Goal: Information Seeking & Learning: Learn about a topic

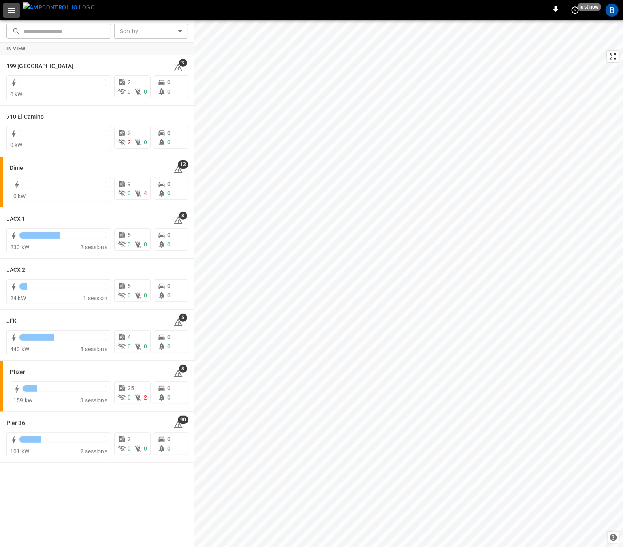
click at [15, 12] on icon "button" at bounding box center [11, 10] width 10 height 10
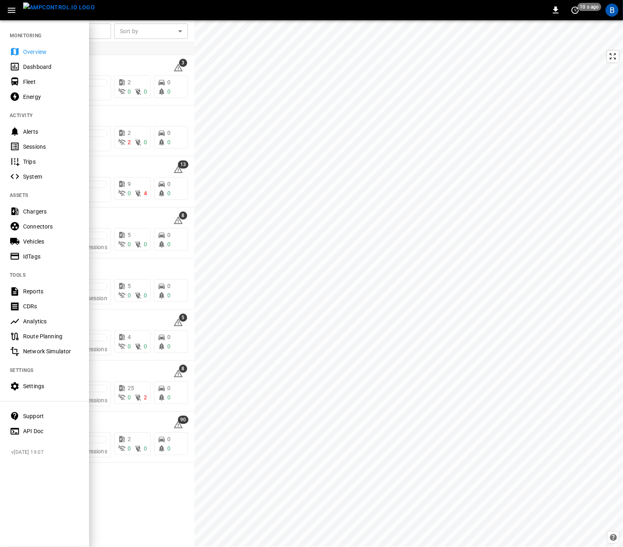
click at [36, 167] on div "Trips" at bounding box center [44, 161] width 89 height 15
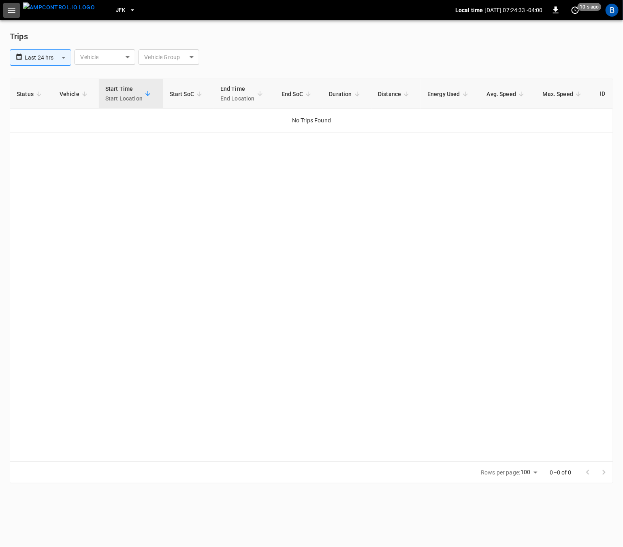
click at [11, 8] on icon "button" at bounding box center [11, 10] width 10 height 10
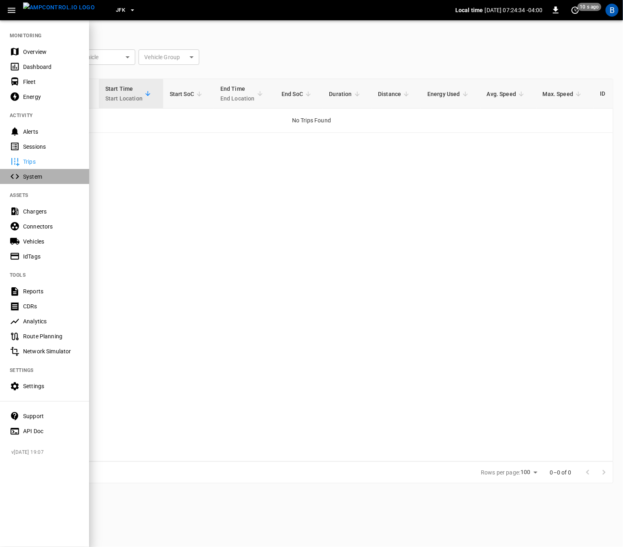
click at [39, 180] on div "System" at bounding box center [51, 177] width 56 height 8
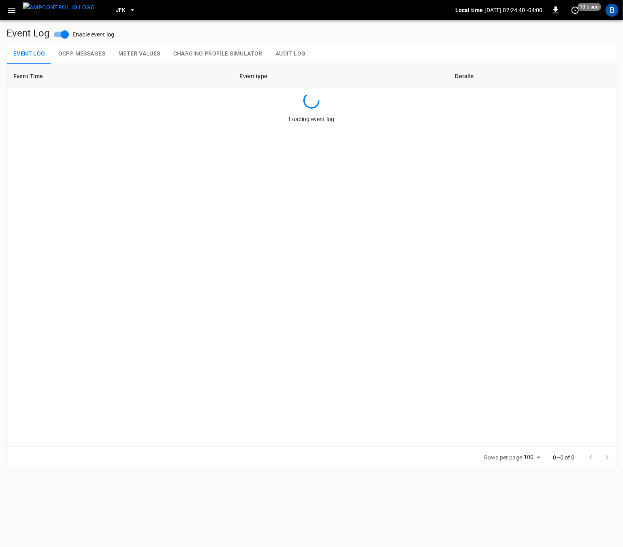
click at [84, 54] on button "OCPP Messages" at bounding box center [82, 53] width 60 height 19
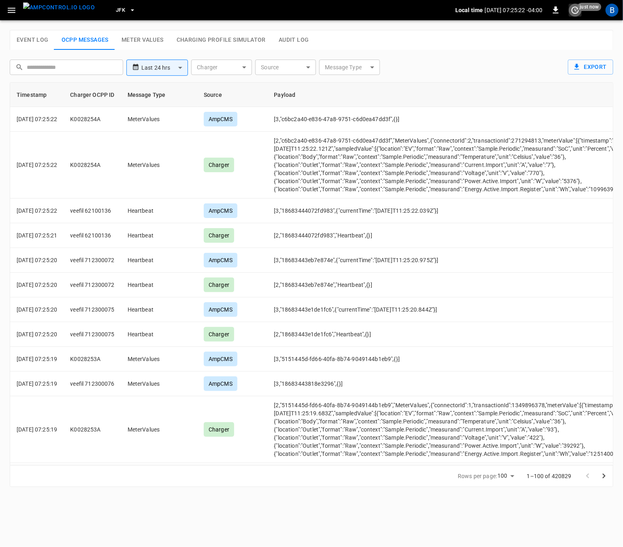
click at [576, 13] on icon "set refresh interval" at bounding box center [576, 10] width 10 height 10
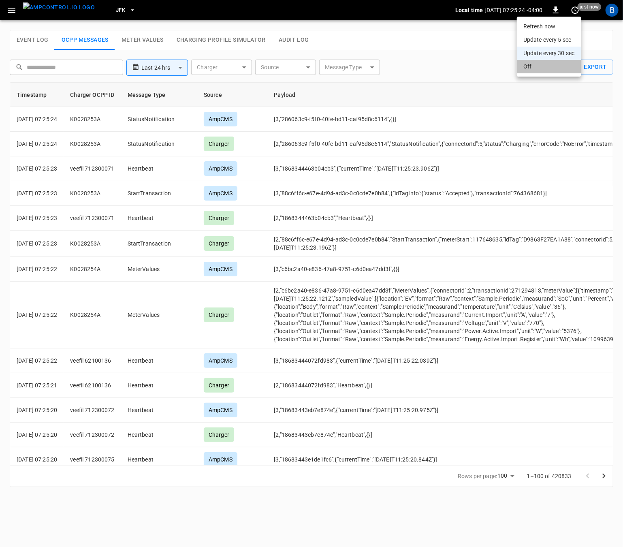
click at [542, 67] on li "Off" at bounding box center [549, 66] width 64 height 13
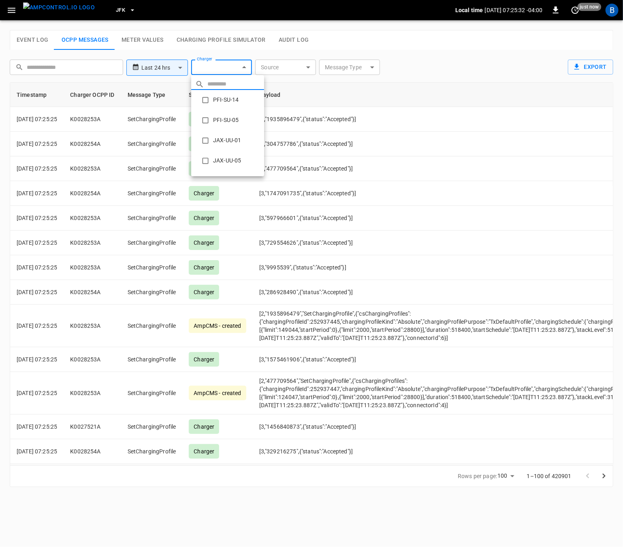
click at [226, 66] on body "**********" at bounding box center [311, 248] width 623 height 497
click at [268, 56] on div at bounding box center [311, 273] width 623 height 547
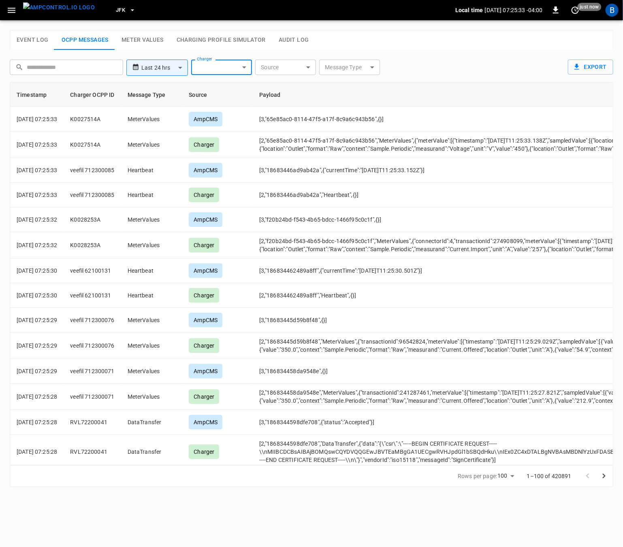
click at [346, 63] on body "**********" at bounding box center [311, 248] width 623 height 497
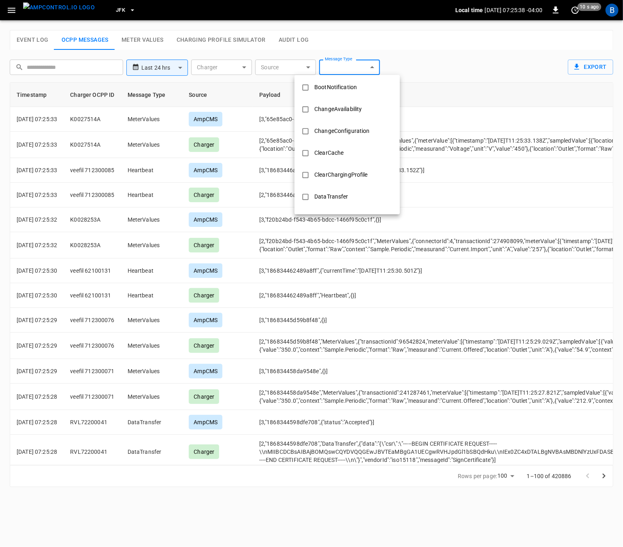
scroll to position [24, 0]
click at [325, 133] on div "ChangeConfiguration" at bounding box center [342, 131] width 65 height 15
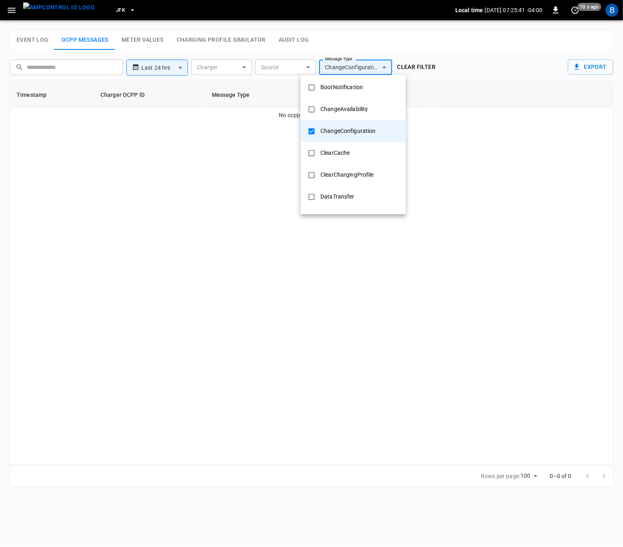
click at [478, 85] on div at bounding box center [311, 273] width 623 height 547
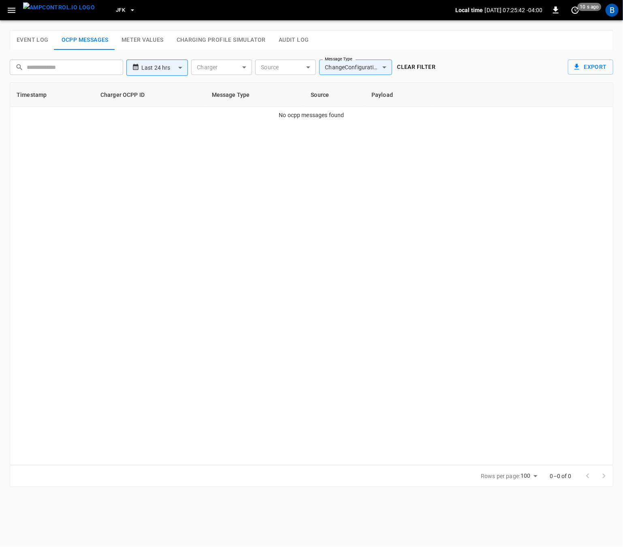
click at [430, 182] on div "Timestamp Charger OCPP ID Message Type Source Payload No ocpp messages found" at bounding box center [312, 273] width 604 height 383
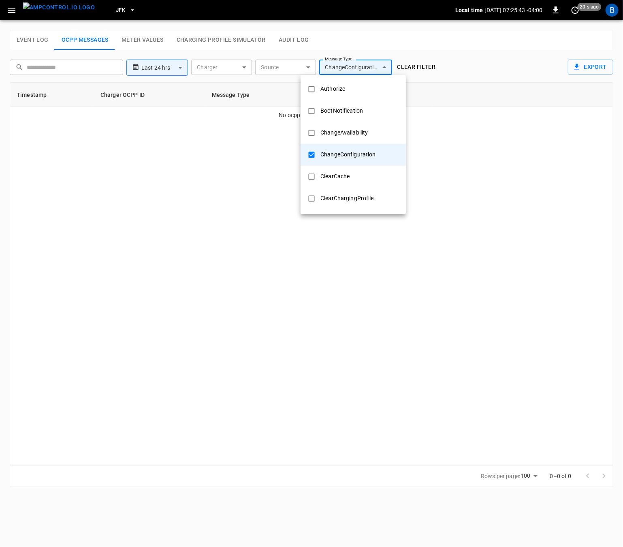
click at [351, 66] on body "**********" at bounding box center [311, 248] width 623 height 497
drag, startPoint x: 331, startPoint y: 154, endPoint x: 364, endPoint y: 128, distance: 41.5
click at [364, 128] on ul "Authorize BootNotification ChangeAvailability ChangeConfiguration ClearCache Cl…" at bounding box center [353, 384] width 105 height 619
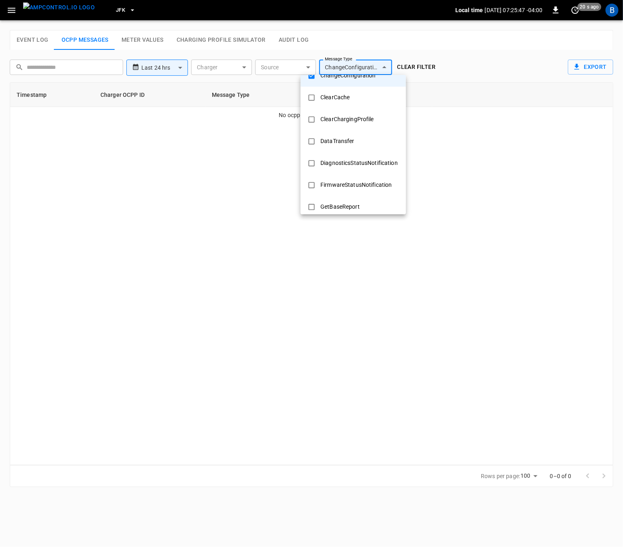
scroll to position [59, 0]
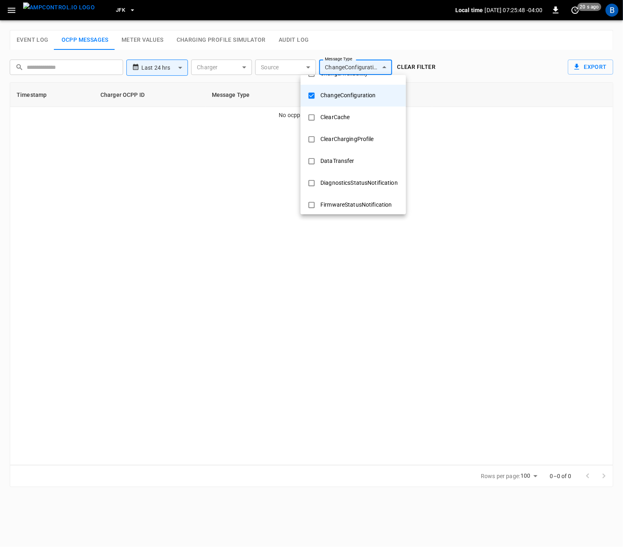
click at [338, 120] on div "ClearCache" at bounding box center [335, 117] width 39 height 15
click at [352, 138] on div "ClearChargingProfile" at bounding box center [347, 139] width 63 height 15
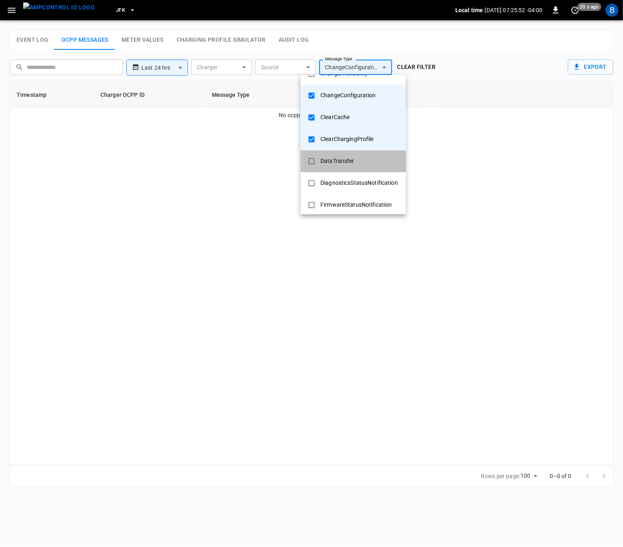
click at [351, 163] on div "DataTransfer" at bounding box center [338, 161] width 44 height 15
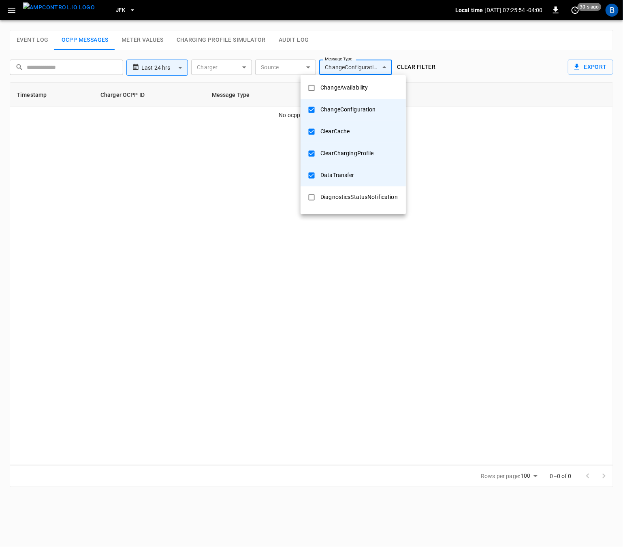
scroll to position [0, 0]
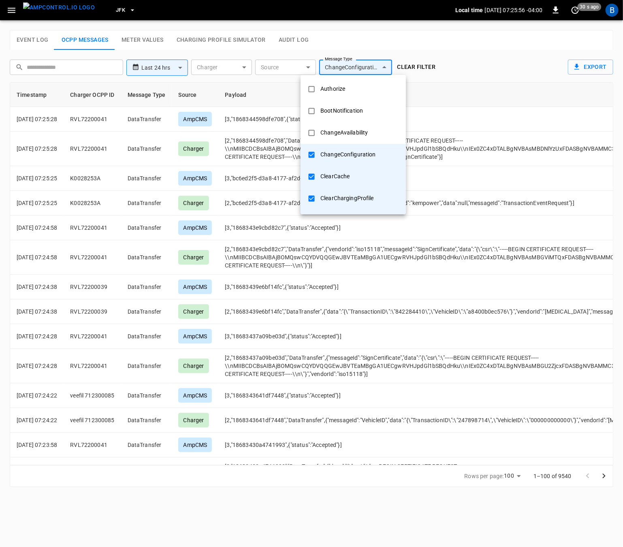
click at [477, 55] on div at bounding box center [311, 273] width 623 height 547
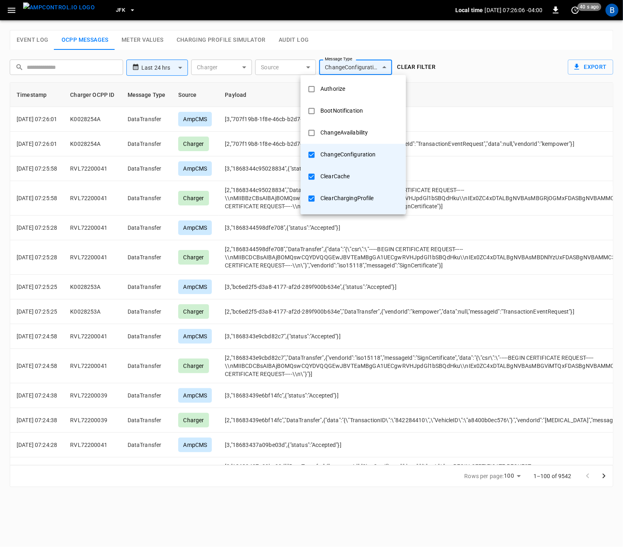
click at [346, 65] on body "**********" at bounding box center [311, 248] width 623 height 497
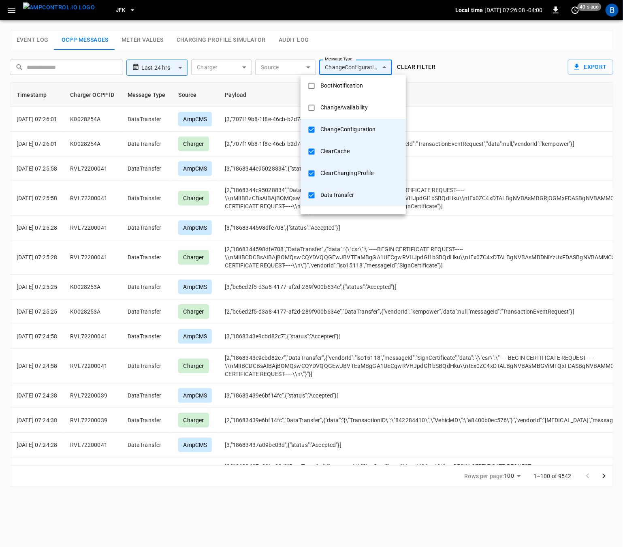
scroll to position [26, 0]
click at [353, 192] on div "DataTransfer" at bounding box center [338, 194] width 44 height 15
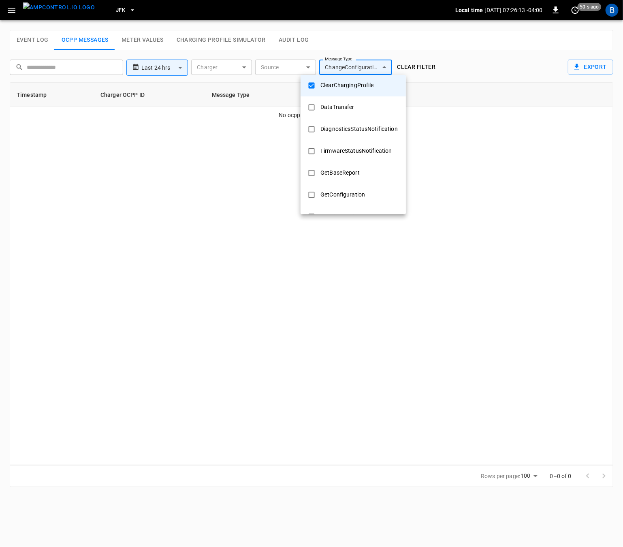
scroll to position [130, 0]
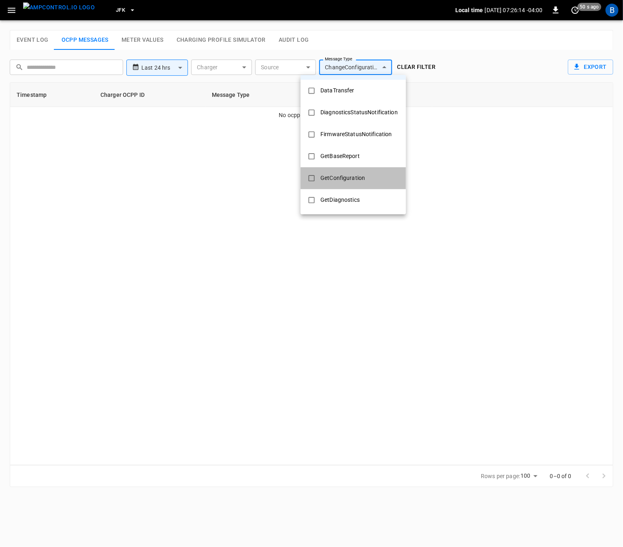
click at [352, 172] on div "GetConfiguration" at bounding box center [343, 178] width 54 height 15
type input "**********"
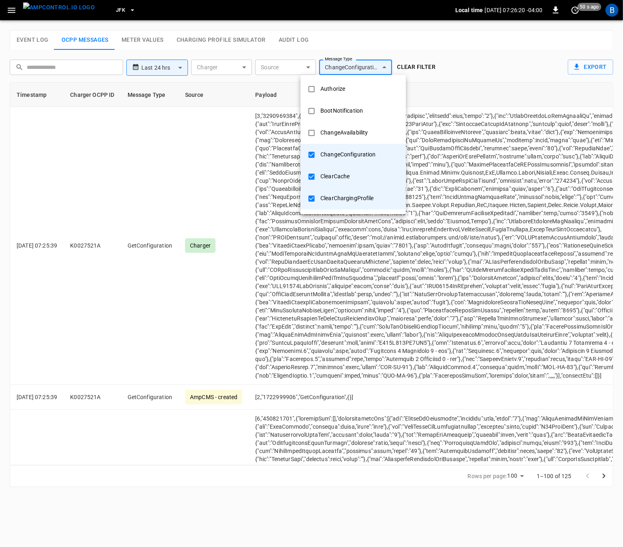
click at [369, 334] on div at bounding box center [311, 273] width 623 height 547
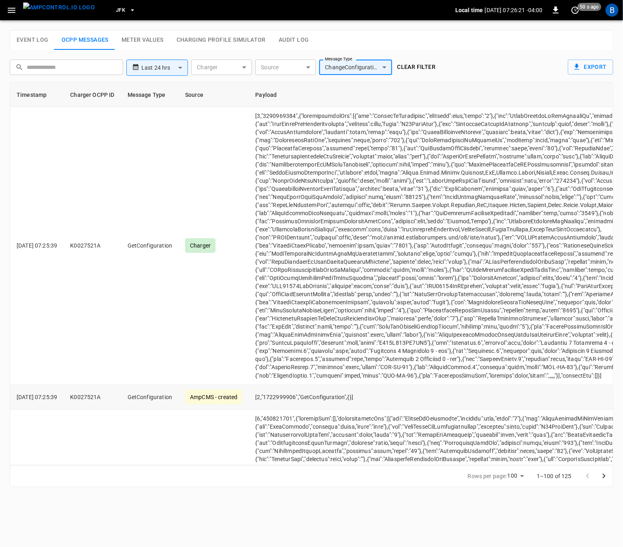
click at [298, 397] on td "[2,"1722999906","GetConfiguration",{}]" at bounding box center [539, 397] width 581 height 25
click at [357, 380] on td "opcc-messages-table" at bounding box center [539, 246] width 581 height 278
